Goal: Information Seeking & Learning: Learn about a topic

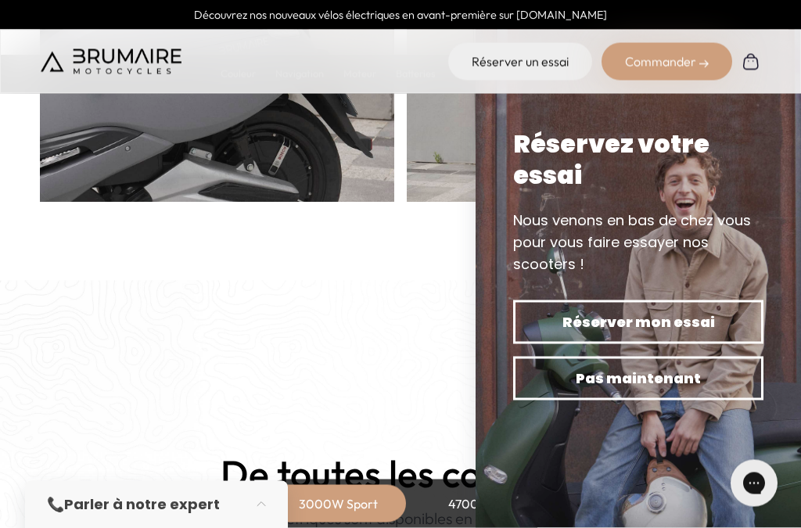
scroll to position [1159, 0]
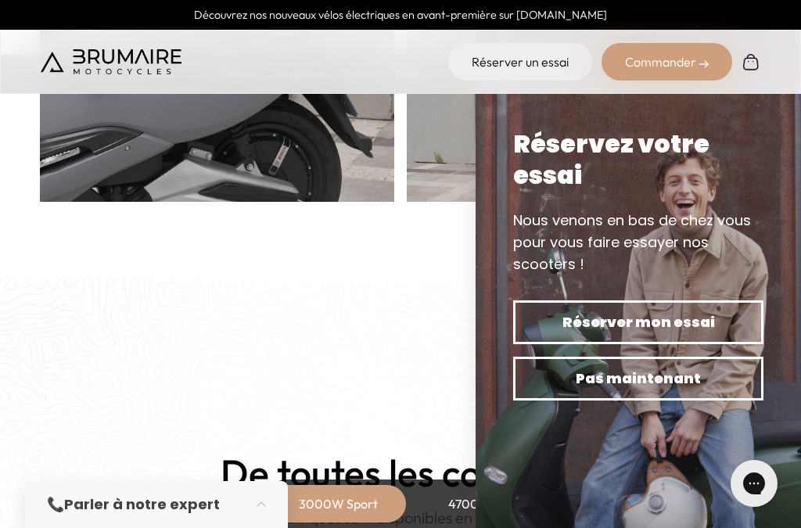
click at [566, 390] on span "Pas maintenant" at bounding box center [639, 379] width 196 height 22
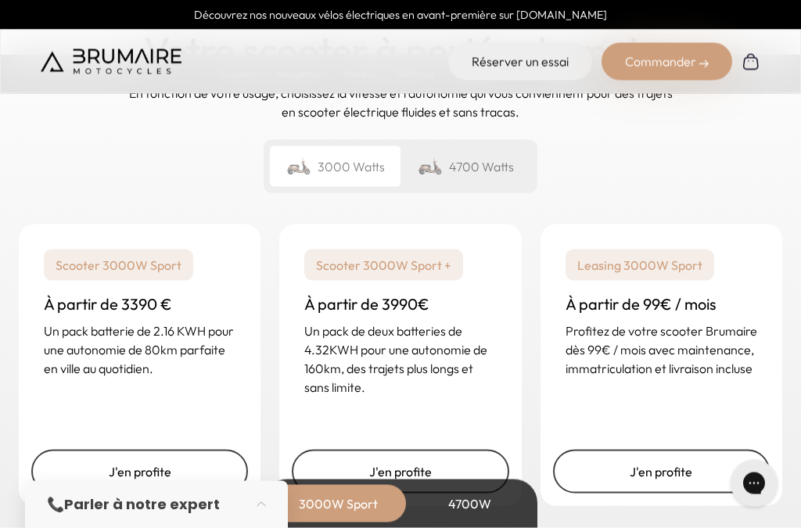
scroll to position [3788, 0]
click at [477, 186] on div "4700 Watts" at bounding box center [466, 166] width 131 height 41
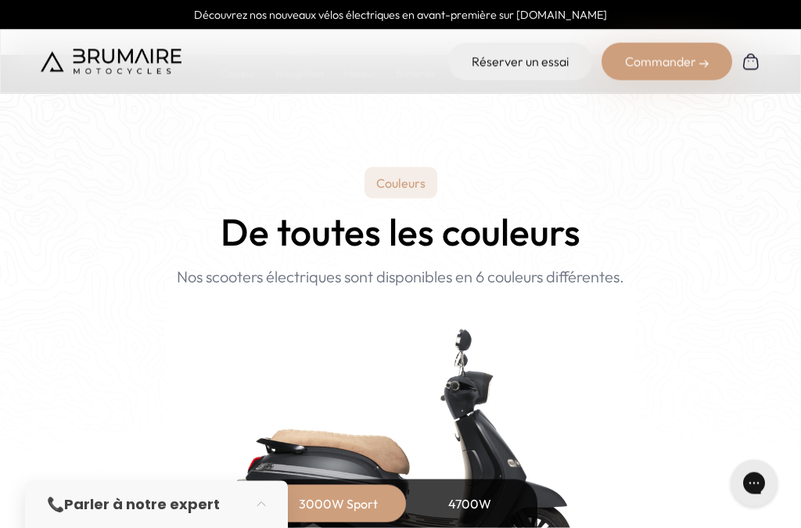
scroll to position [1374, 0]
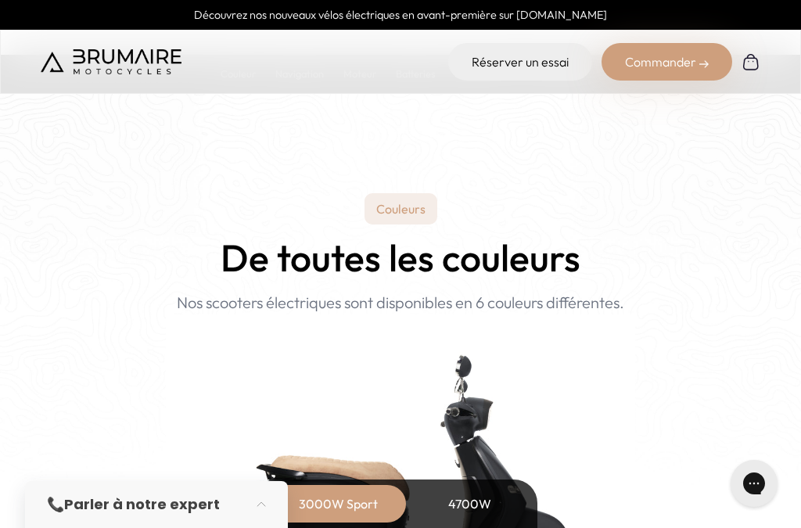
click at [524, 66] on link "Réserver un essai" at bounding box center [520, 62] width 144 height 38
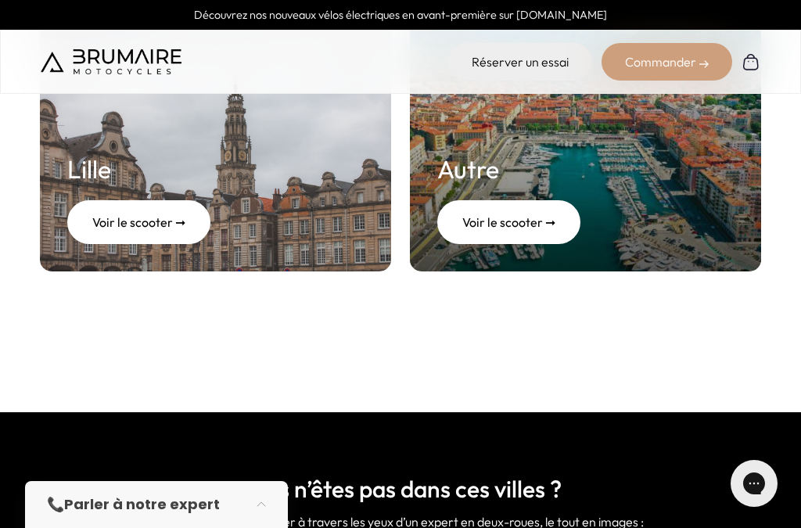
click at [524, 221] on div "Voir le scooter ➞" at bounding box center [508, 222] width 143 height 44
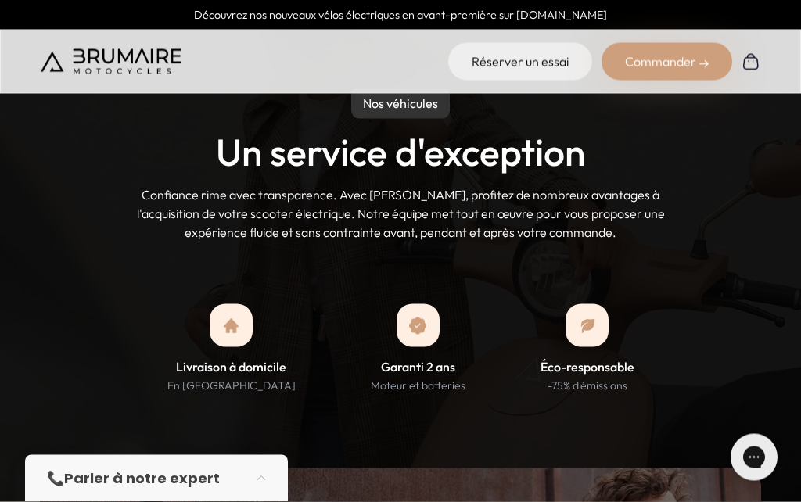
scroll to position [1359, 0]
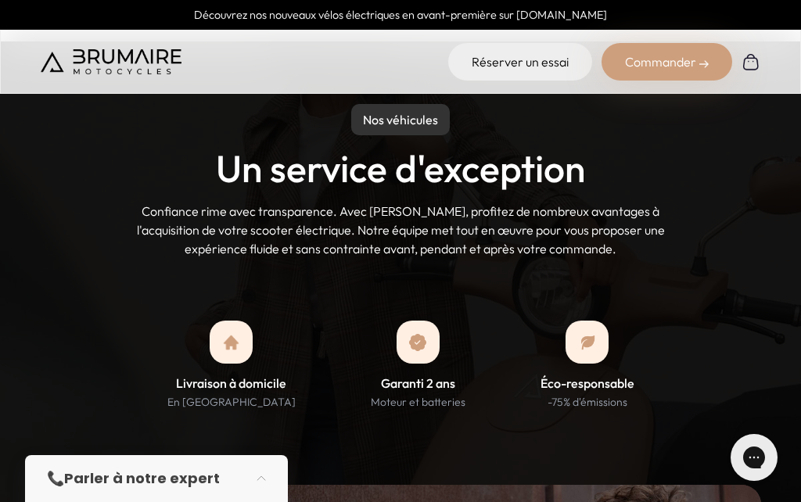
click at [113, 375] on div "Livraison à domicile En France métropolitaine Garanti 2 ans Moteur et batteries…" at bounding box center [401, 365] width 722 height 89
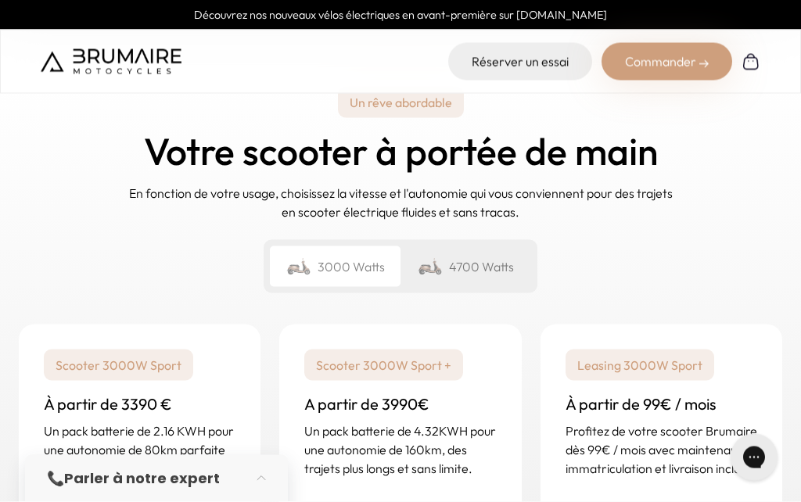
scroll to position [2252, 0]
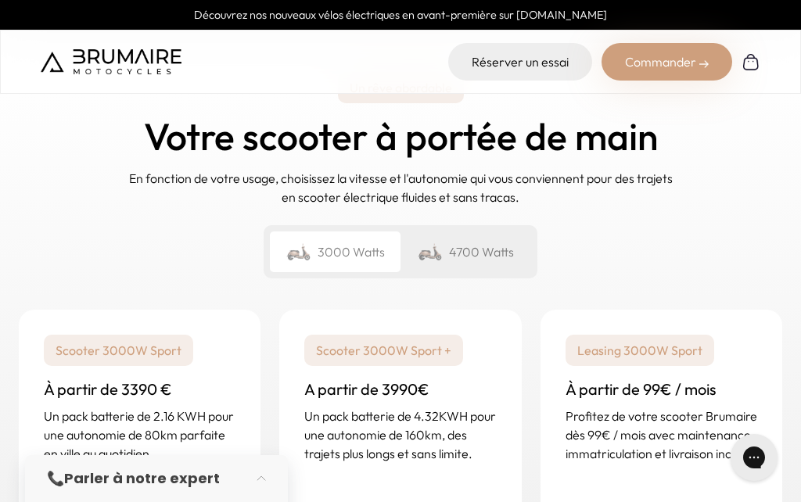
click at [477, 232] on div "4700 Watts" at bounding box center [466, 252] width 131 height 41
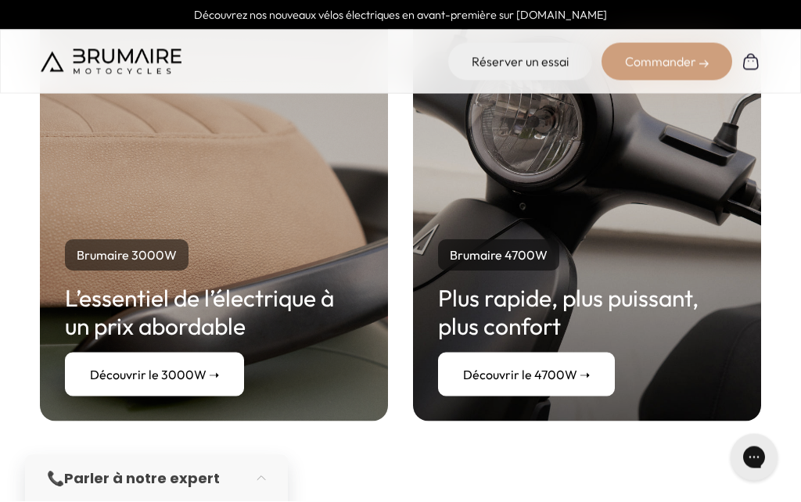
scroll to position [2966, 0]
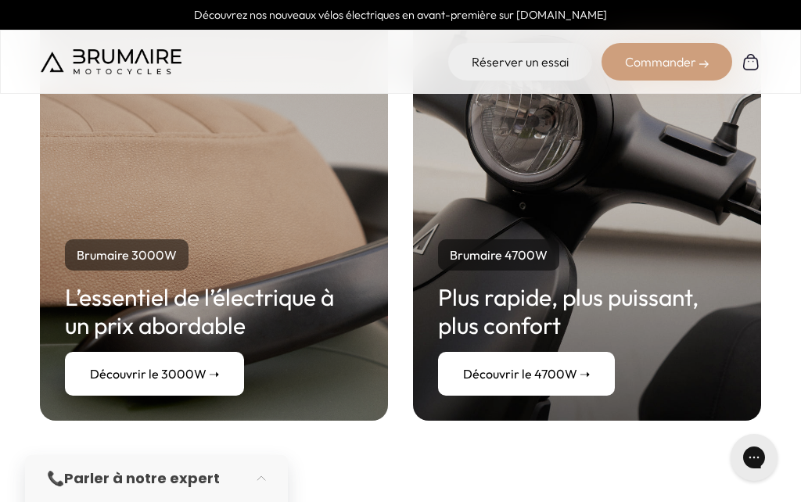
click at [514, 352] on link "Découvrir le 4700W ➝" at bounding box center [526, 374] width 177 height 44
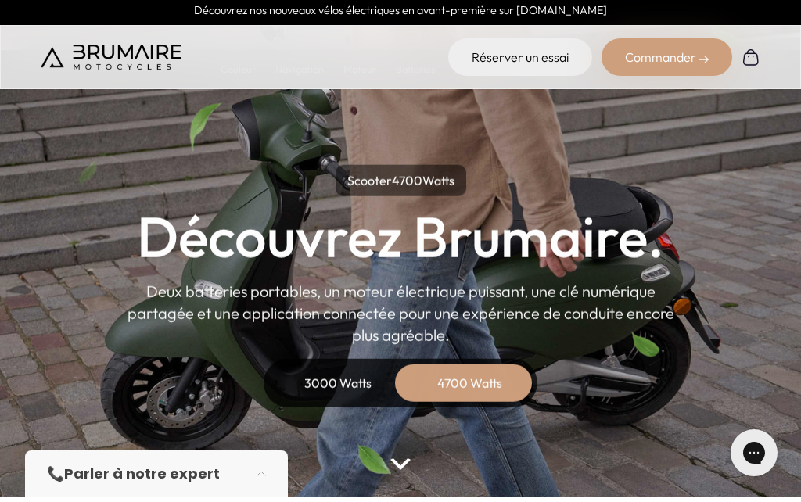
scroll to position [22, 0]
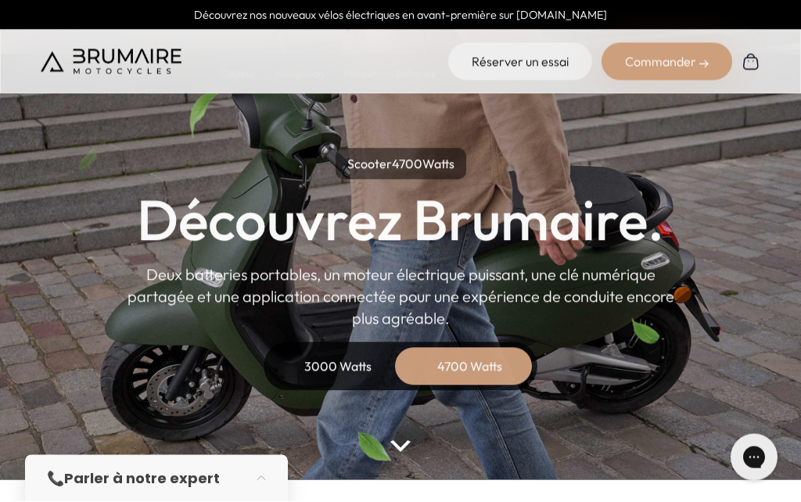
click at [341, 370] on div "3000 Watts" at bounding box center [337, 367] width 125 height 38
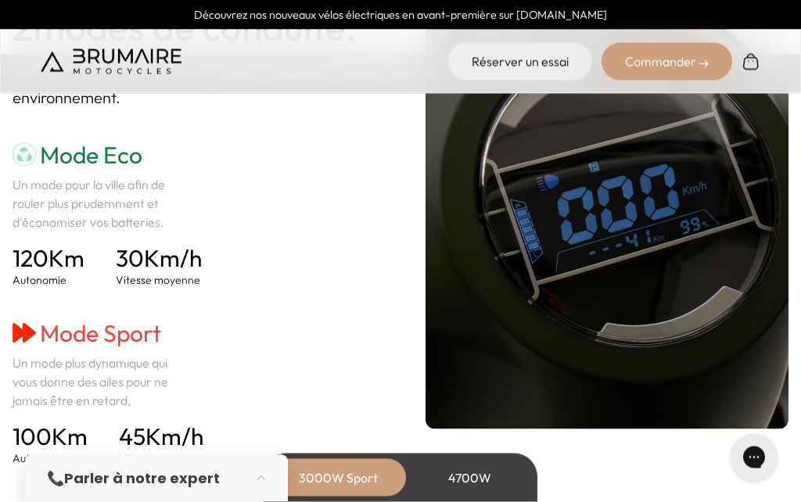
scroll to position [2232, 0]
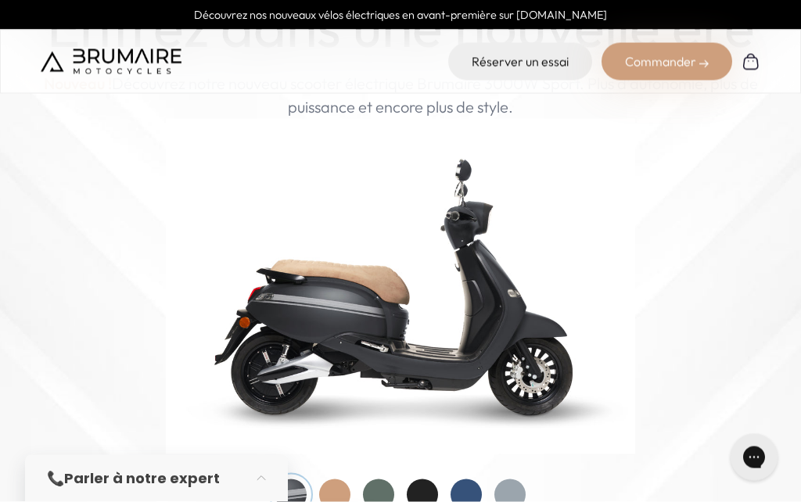
scroll to position [135, 0]
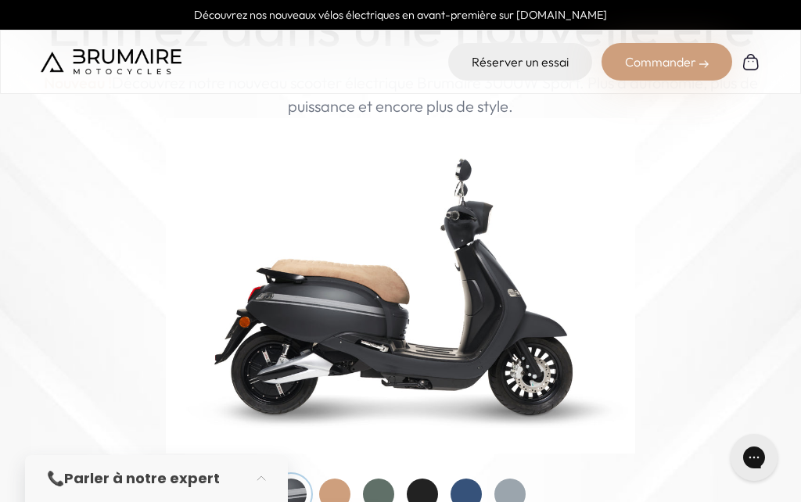
click at [382, 485] on div at bounding box center [378, 494] width 31 height 31
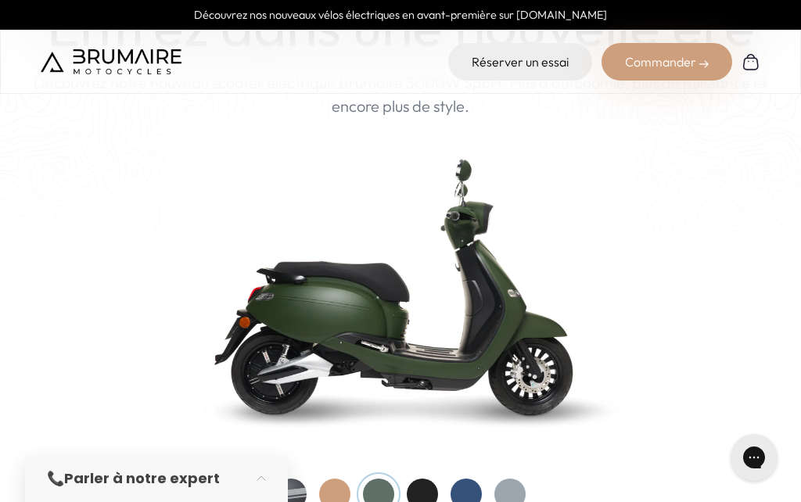
click at [461, 487] on div at bounding box center [466, 494] width 31 height 31
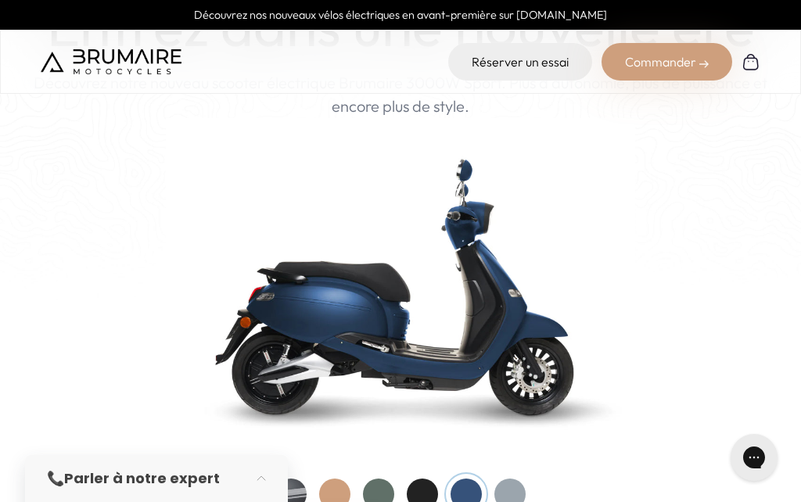
click at [508, 489] on div at bounding box center [510, 494] width 31 height 31
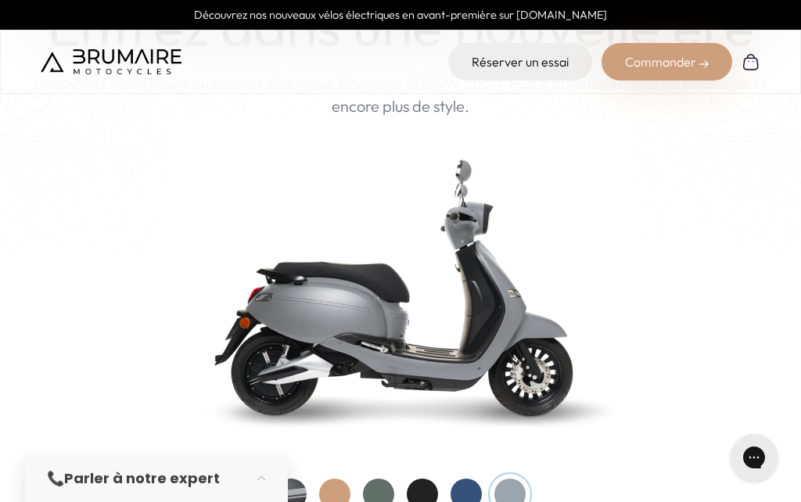
click at [370, 487] on div at bounding box center [378, 494] width 31 height 31
